Goal: Check status: Check status

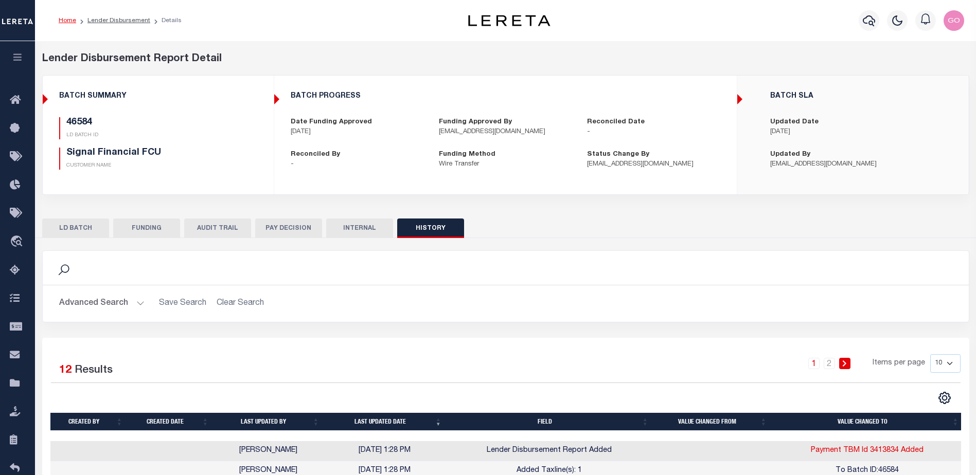
click at [431, 224] on button "HISTORY" at bounding box center [430, 229] width 67 height 20
click at [380, 228] on button "INTERNAL" at bounding box center [359, 229] width 67 height 20
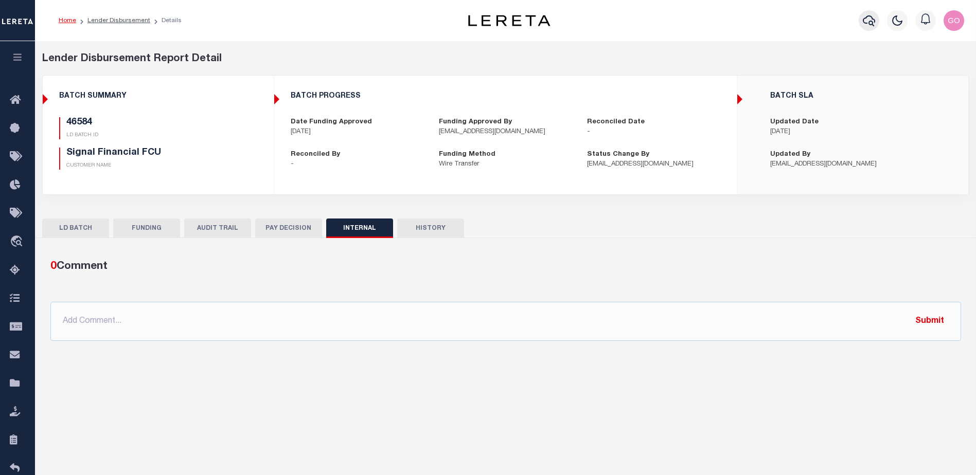
click at [867, 21] on icon "button" at bounding box center [869, 20] width 12 height 12
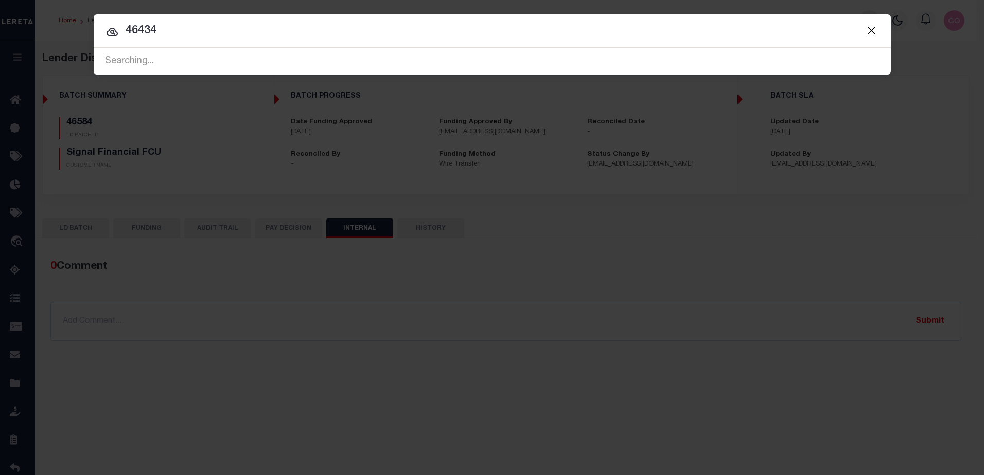
type input "46434"
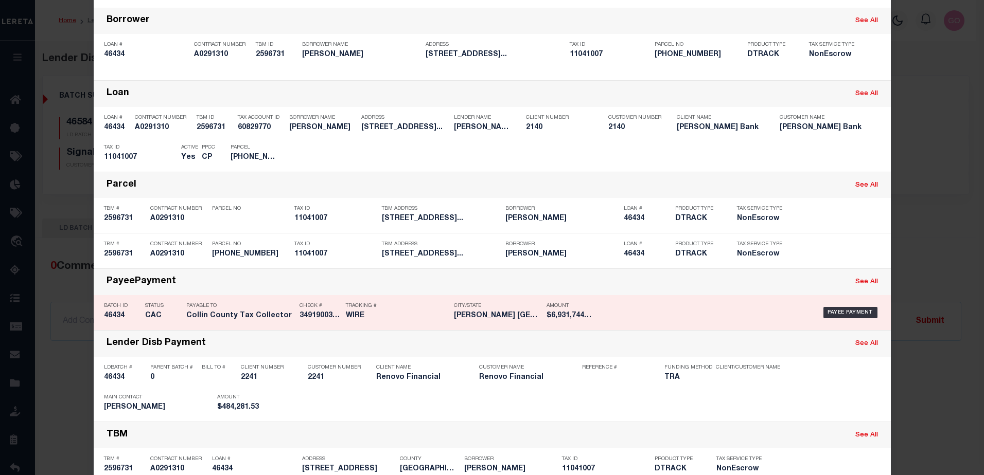
scroll to position [113, 0]
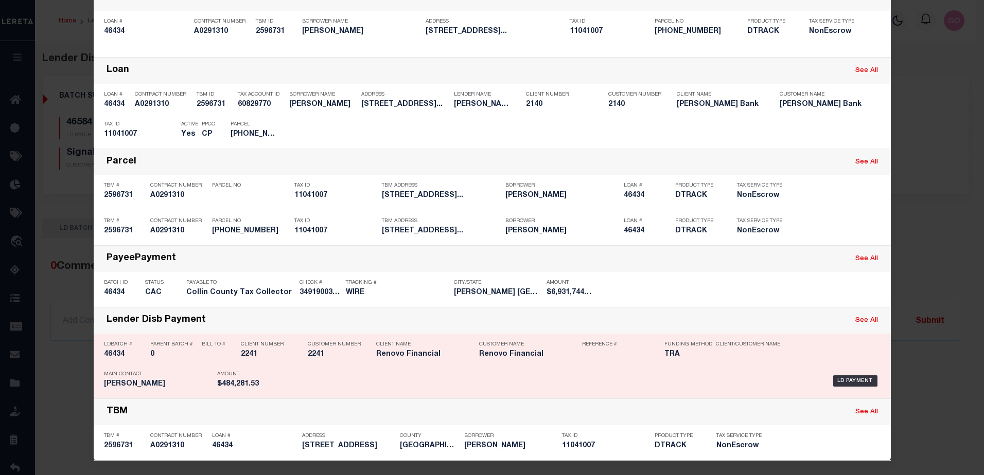
click at [116, 353] on h5 "46434" at bounding box center [124, 354] width 41 height 9
checkbox input "true"
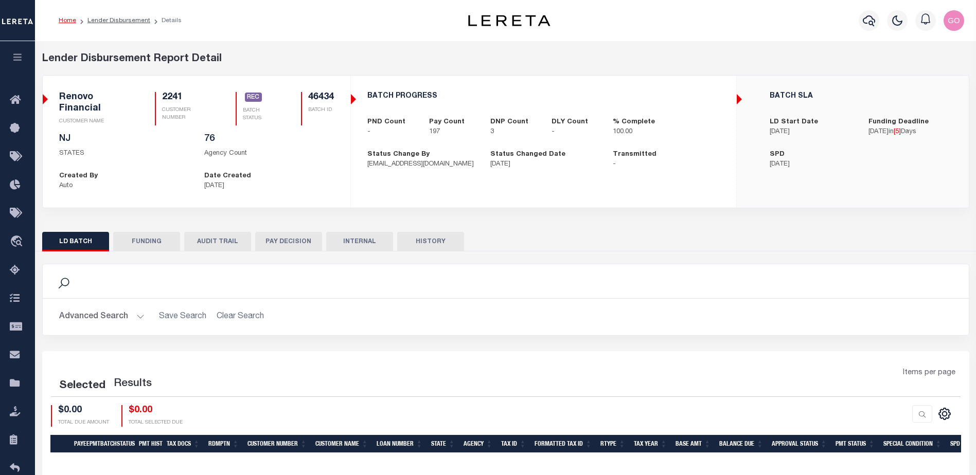
click at [369, 245] on button "INTERNAL" at bounding box center [359, 242] width 67 height 20
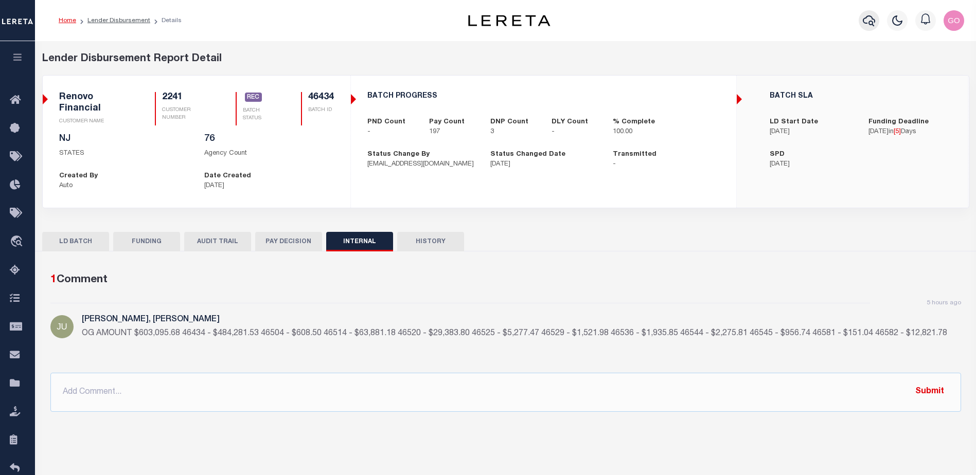
click at [868, 23] on icon "button" at bounding box center [869, 20] width 12 height 12
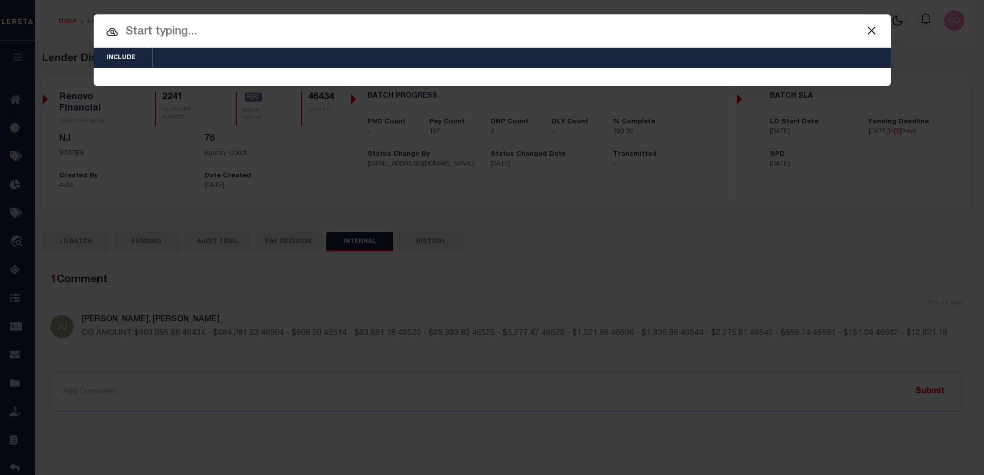
click at [870, 31] on button "Close" at bounding box center [871, 30] width 13 height 13
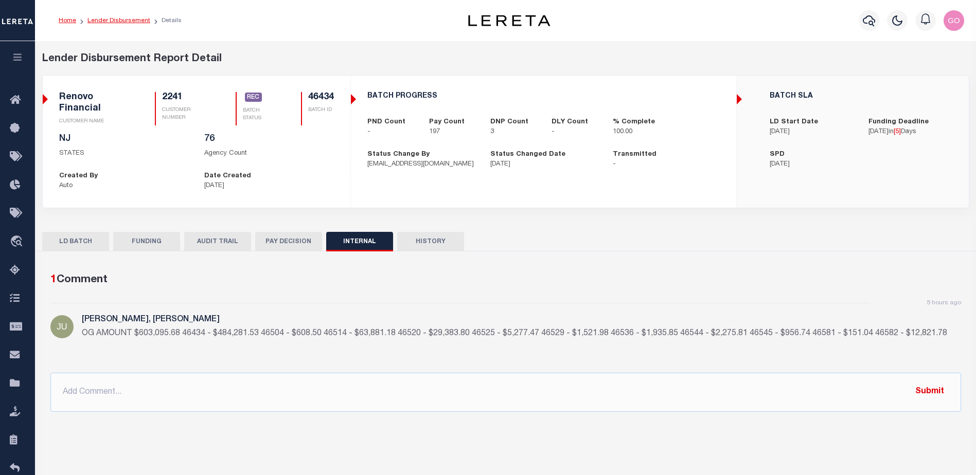
click at [124, 21] on link "Lender Disbursement" at bounding box center [118, 20] width 63 height 6
checkbox input "true"
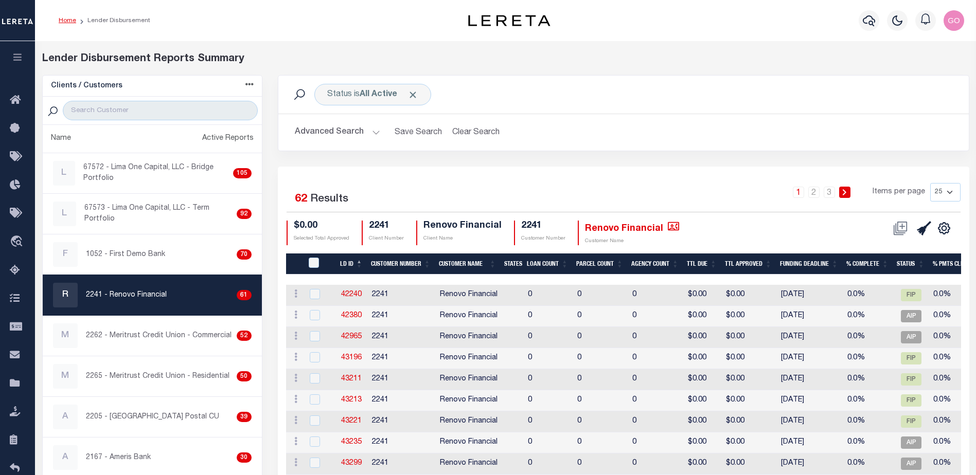
click at [62, 23] on link "Home" at bounding box center [67, 20] width 17 height 6
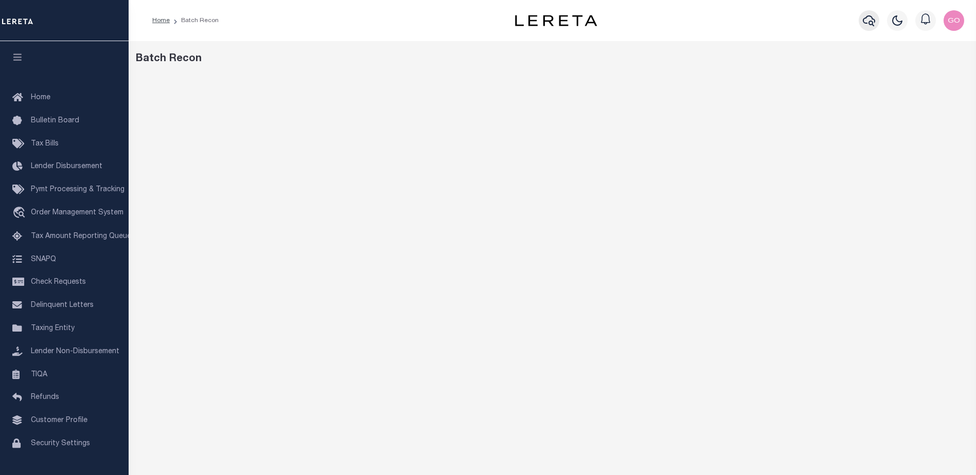
click at [868, 24] on icon "button" at bounding box center [869, 20] width 12 height 12
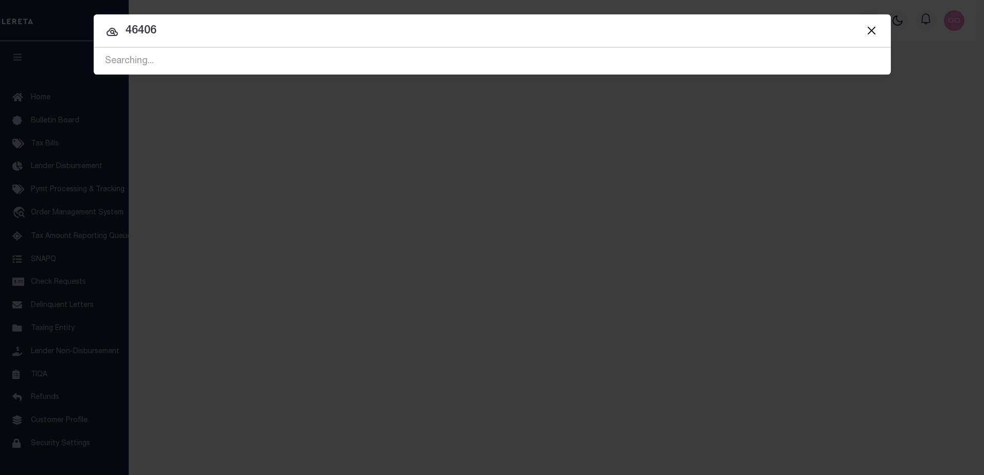
type input "46406"
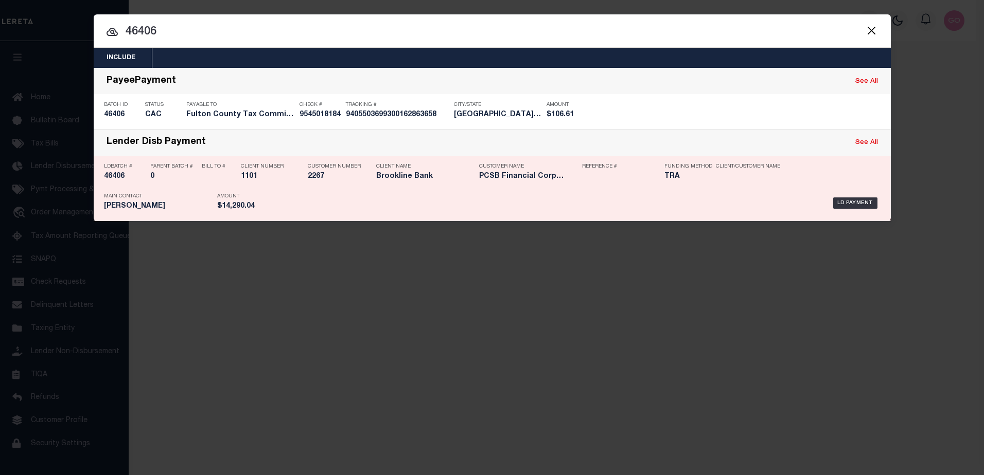
click at [116, 176] on h5 "46406" at bounding box center [124, 176] width 41 height 9
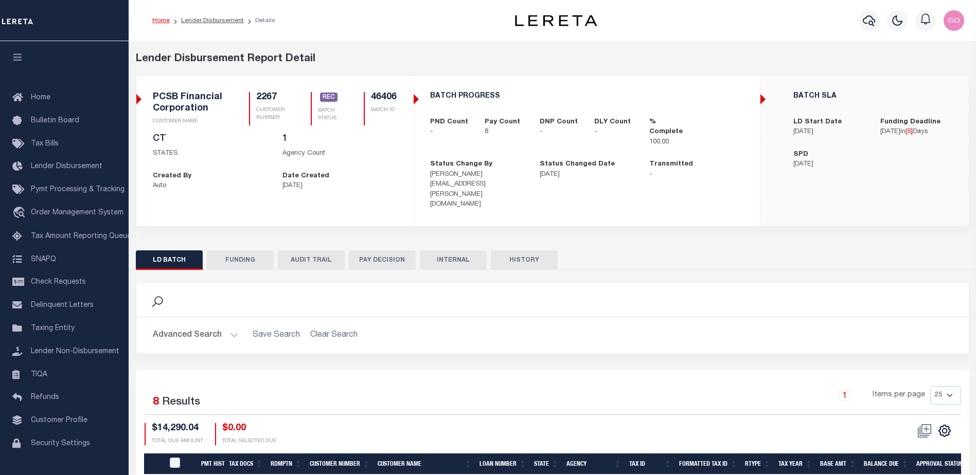
click at [240, 251] on button "FUNDING" at bounding box center [240, 261] width 67 height 20
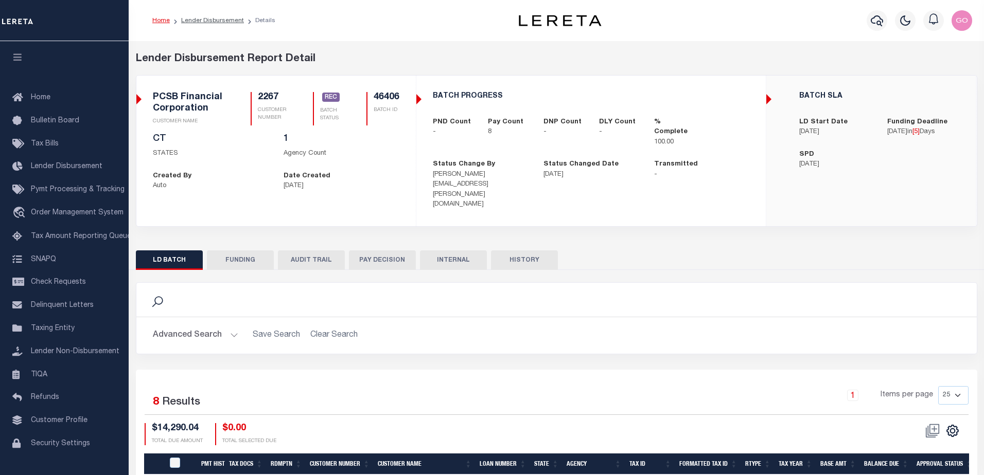
type input "$14,290.04"
type input "$0"
type input "[DATE]"
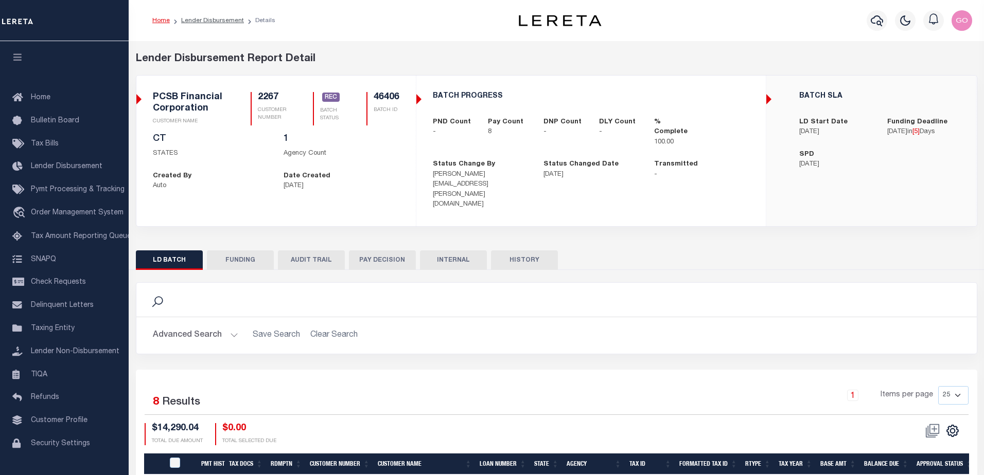
type input "20251008MMQFMP2700143210081135FT03"
type input "[DATE]"
select select "100"
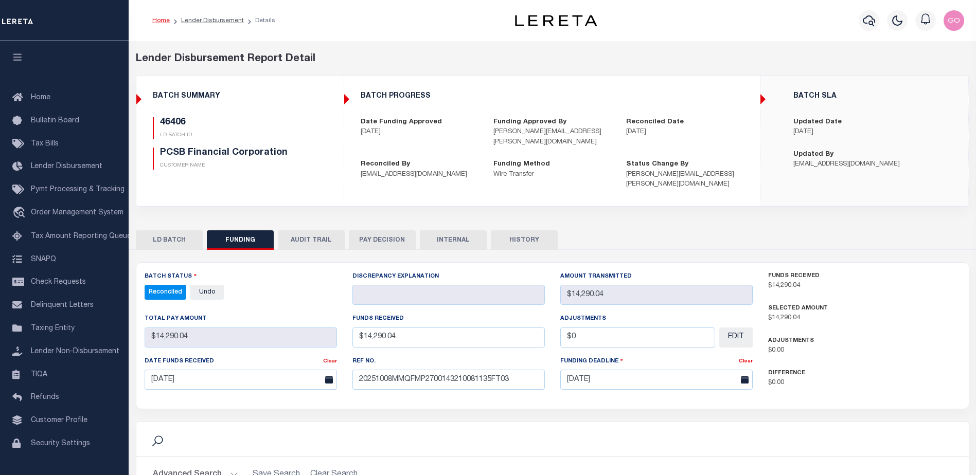
select select "100"
click at [442, 230] on button "INTERNAL" at bounding box center [453, 240] width 67 height 20
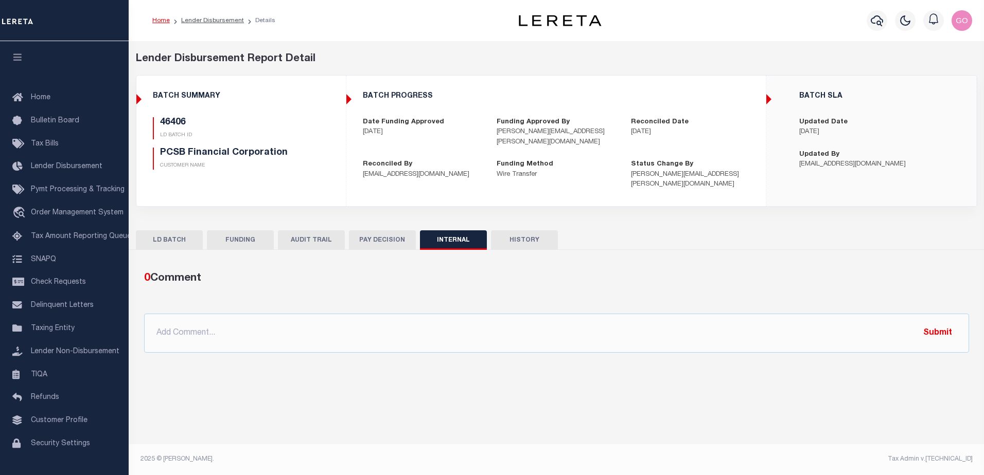
click at [518, 230] on button "HISTORY" at bounding box center [524, 240] width 67 height 20
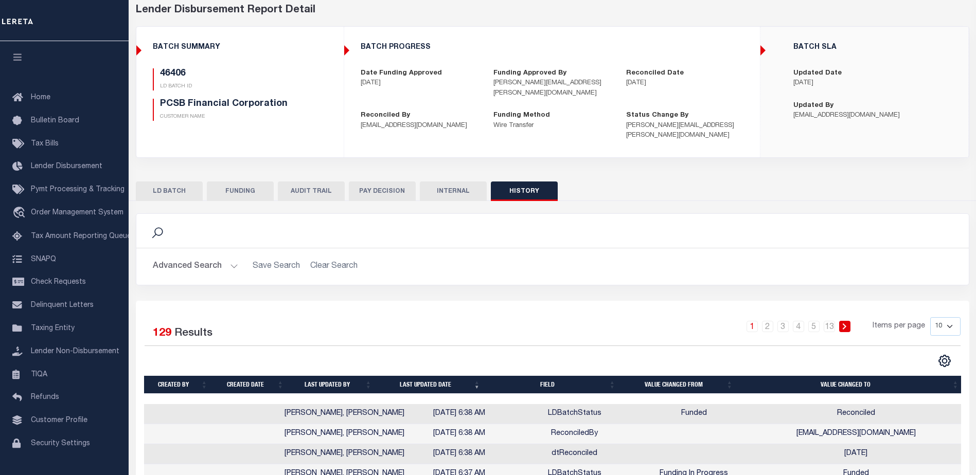
scroll to position [51, 0]
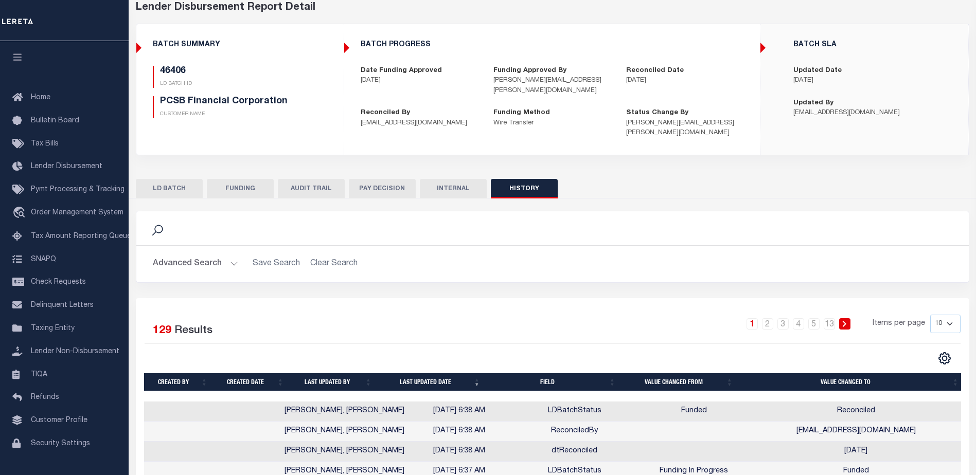
click at [537, 254] on h2 "Advanced Search Save Search Clear Search" at bounding box center [553, 264] width 816 height 20
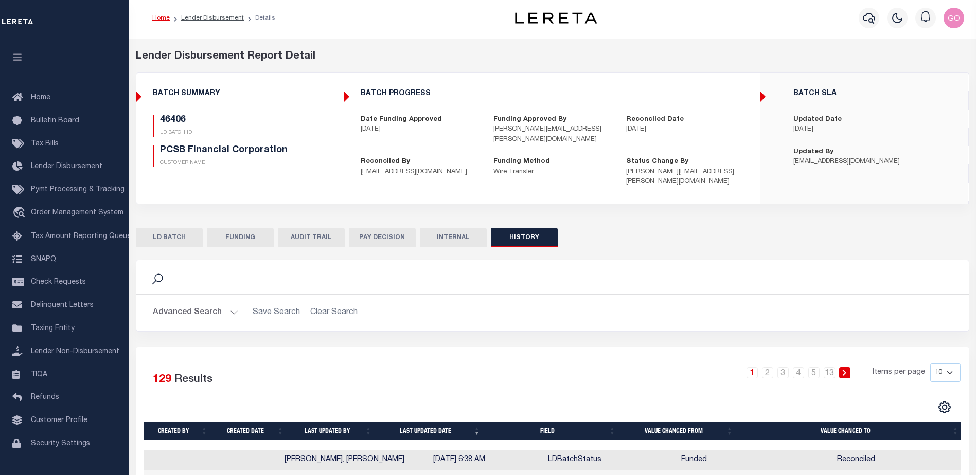
scroll to position [0, 0]
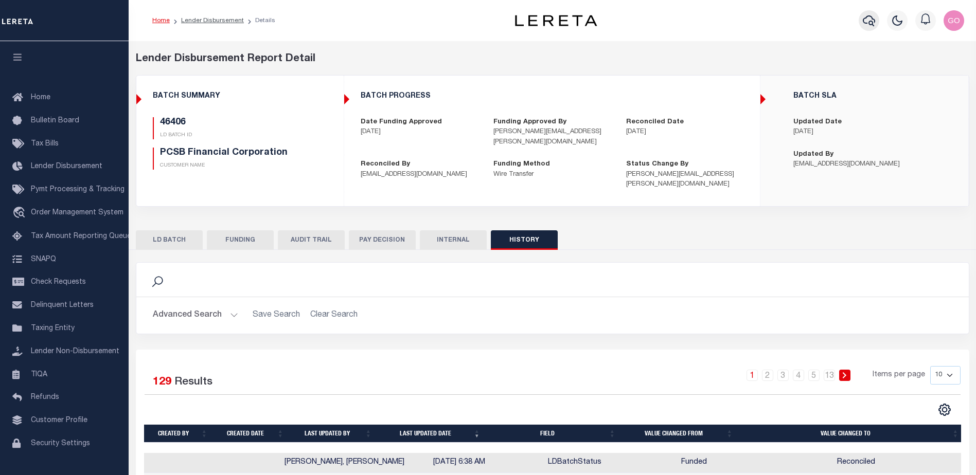
click at [870, 21] on icon "button" at bounding box center [869, 20] width 12 height 12
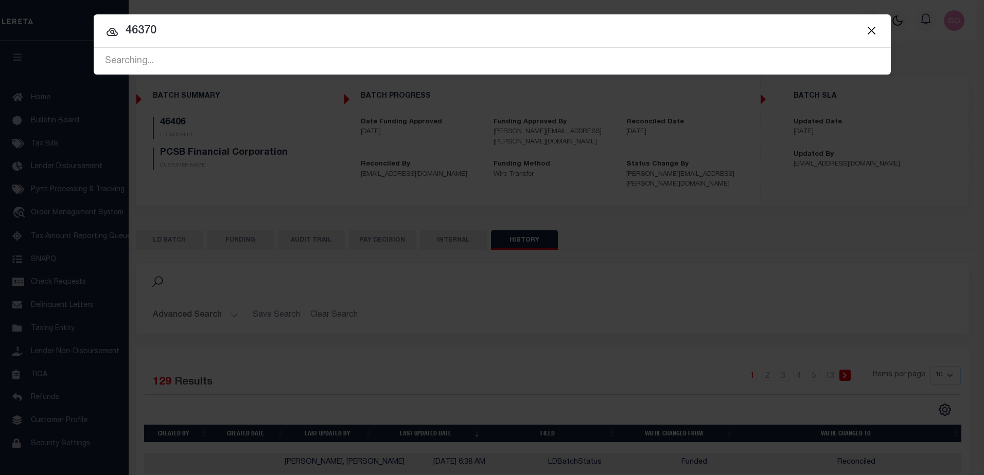
type input "46370"
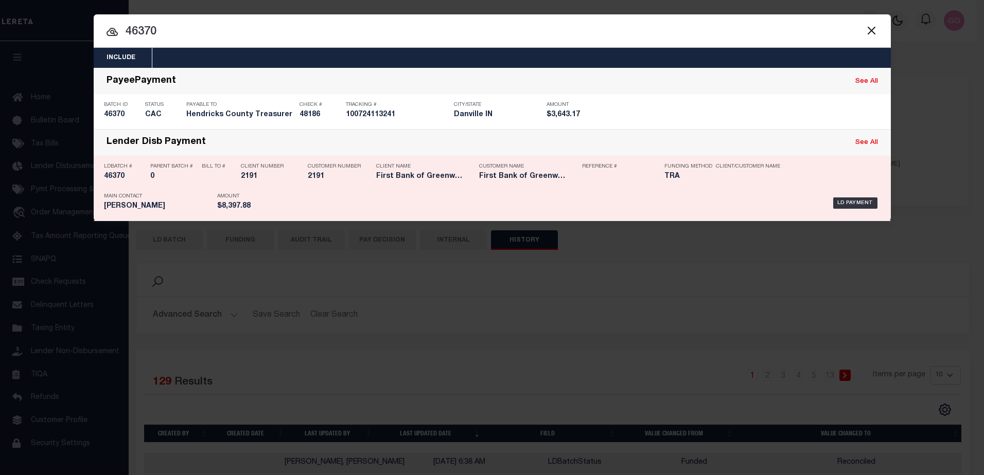
click at [116, 177] on h5 "46370" at bounding box center [124, 176] width 41 height 9
checkbox input "true"
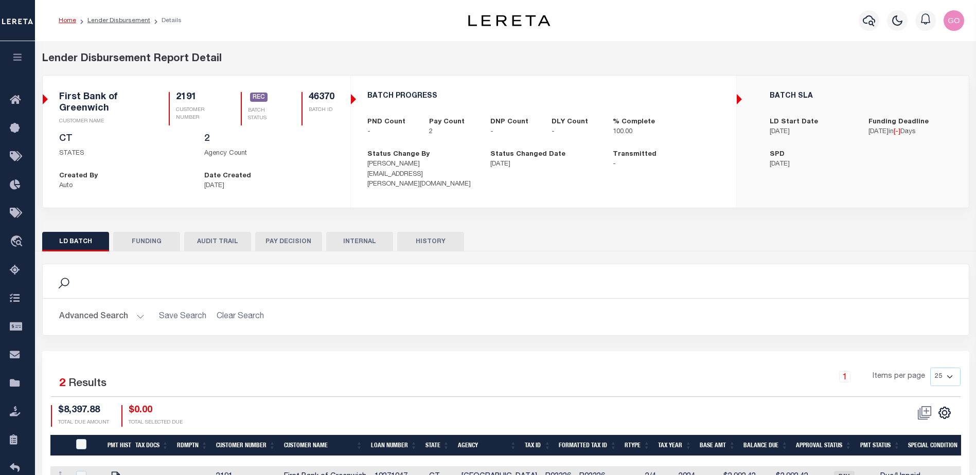
click at [439, 242] on button "HISTORY" at bounding box center [430, 242] width 67 height 20
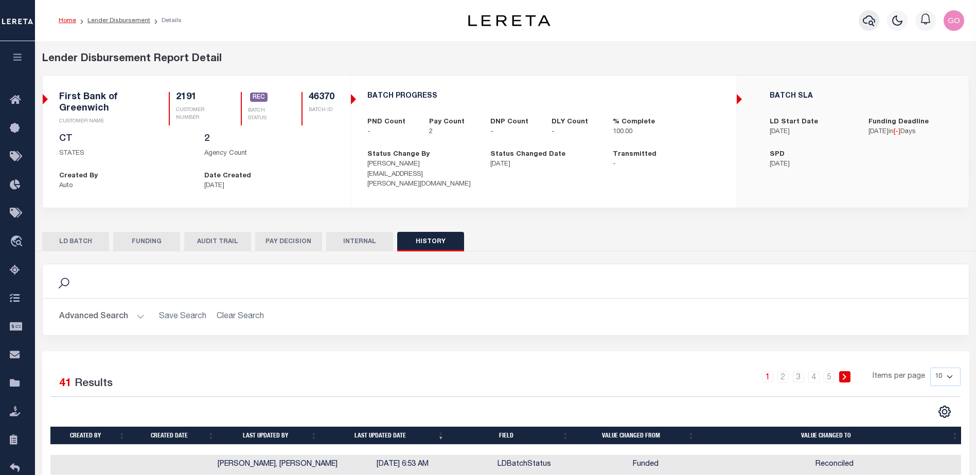
click at [869, 21] on icon "button" at bounding box center [869, 20] width 12 height 12
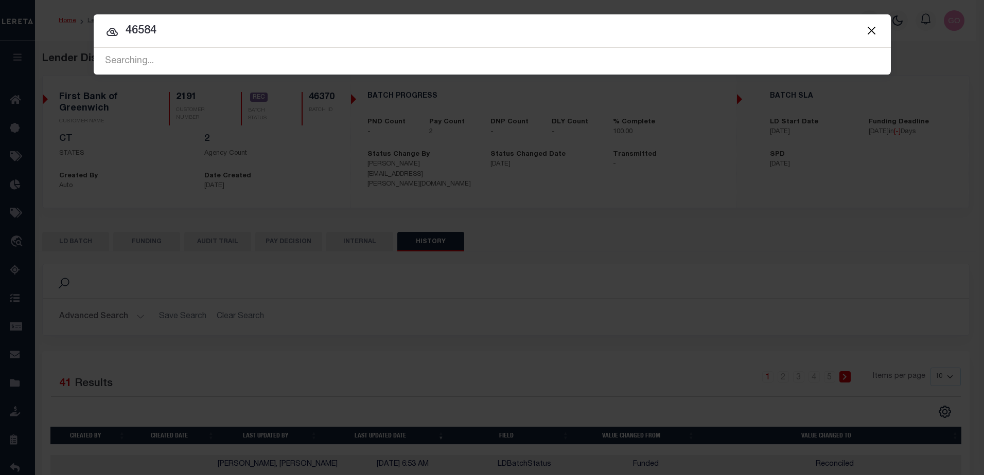
type input "46584"
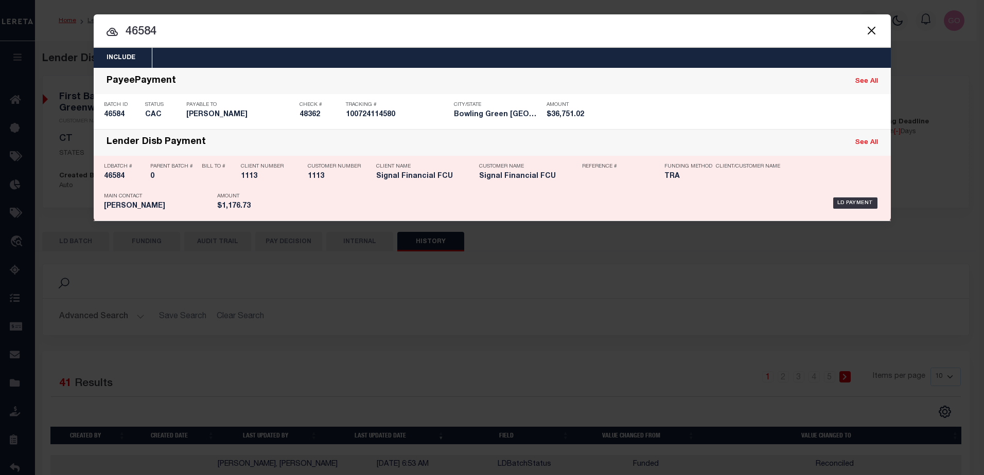
click at [118, 178] on h5 "46584" at bounding box center [124, 176] width 41 height 9
checkbox input "true"
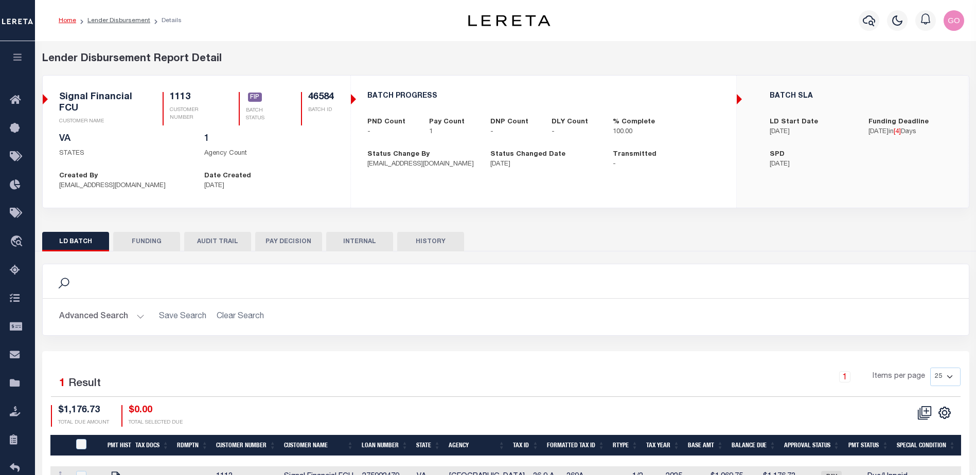
click at [424, 242] on button "HISTORY" at bounding box center [430, 242] width 67 height 20
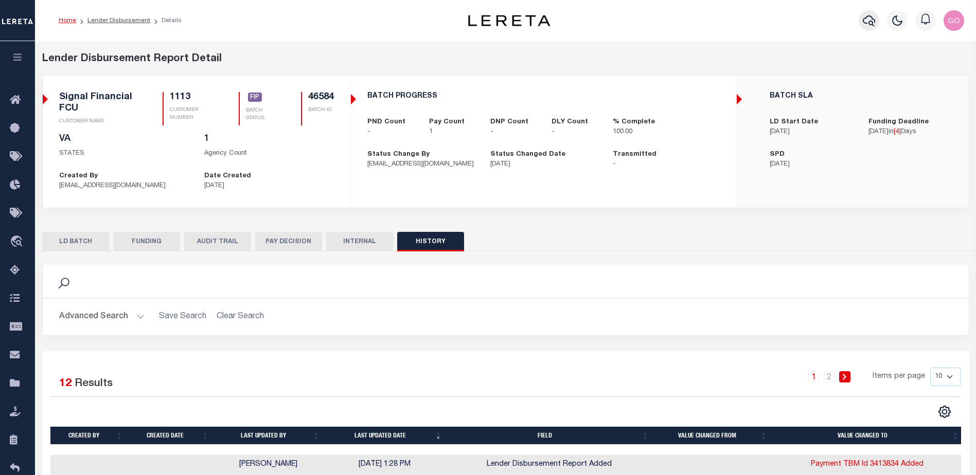
click at [871, 17] on icon "button" at bounding box center [869, 20] width 12 height 11
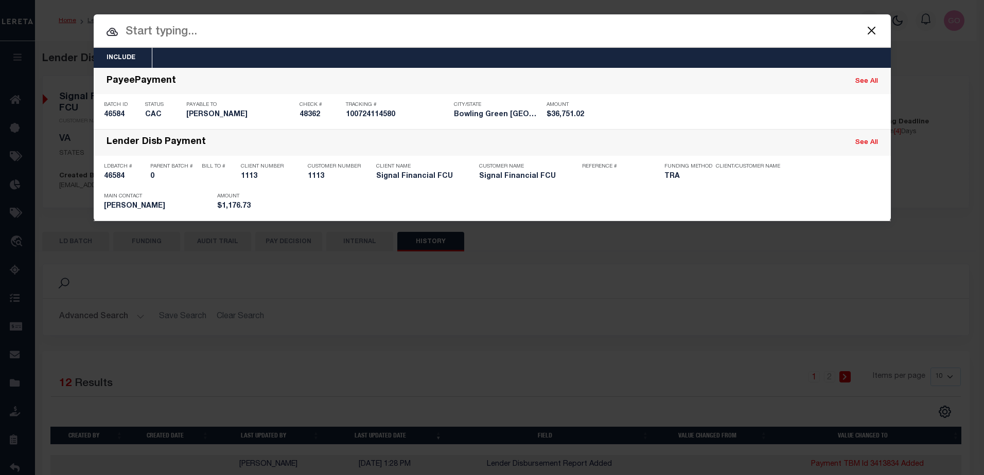
click at [230, 34] on input "text" at bounding box center [492, 32] width 797 height 18
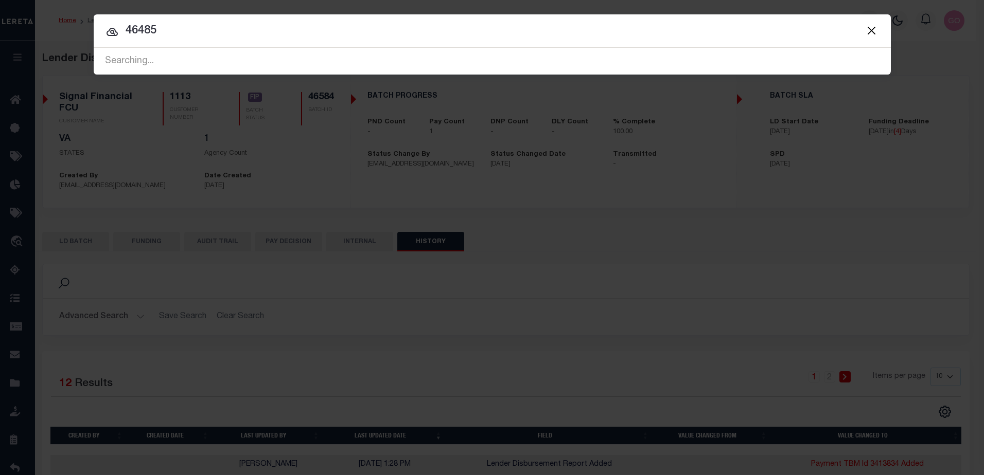
type input "46485"
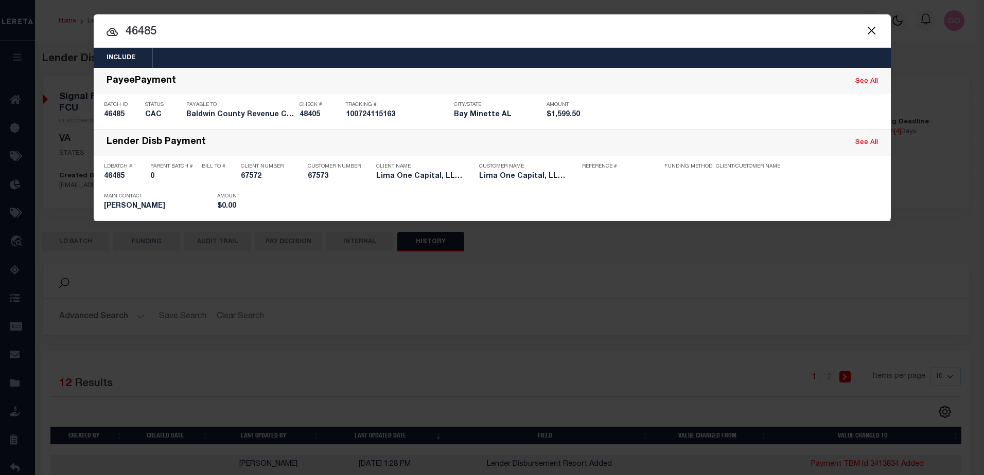
click at [873, 26] on button "Close" at bounding box center [871, 30] width 13 height 13
